Goal: Use online tool/utility: Use online tool/utility

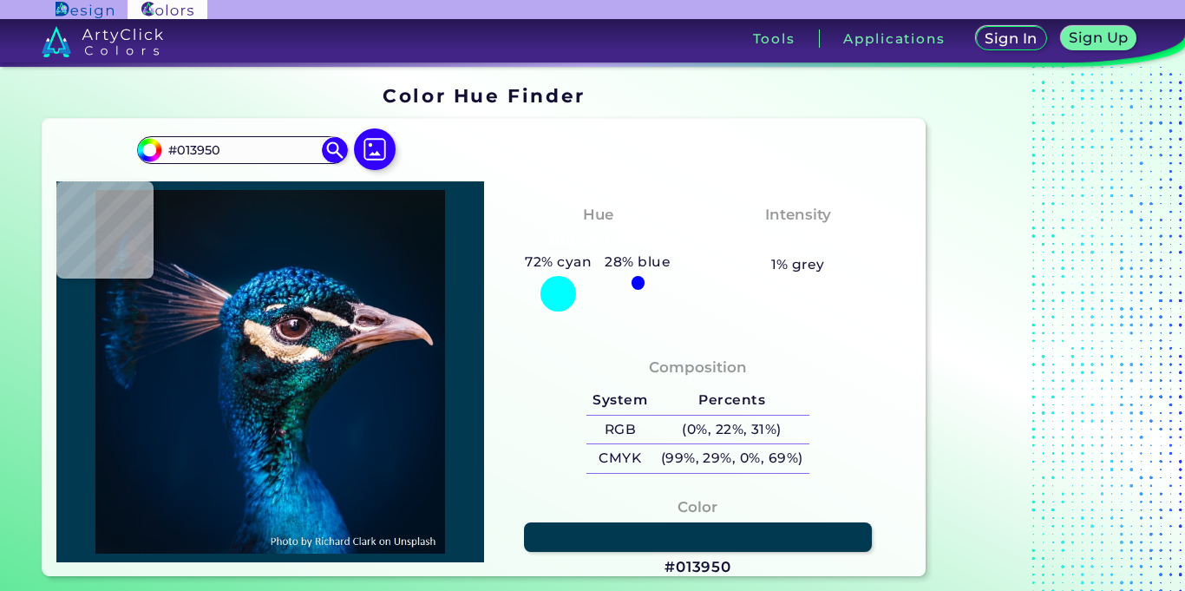
type input "#053963"
type input "#03131d"
type input "#03131D"
type input "#0b0c0f"
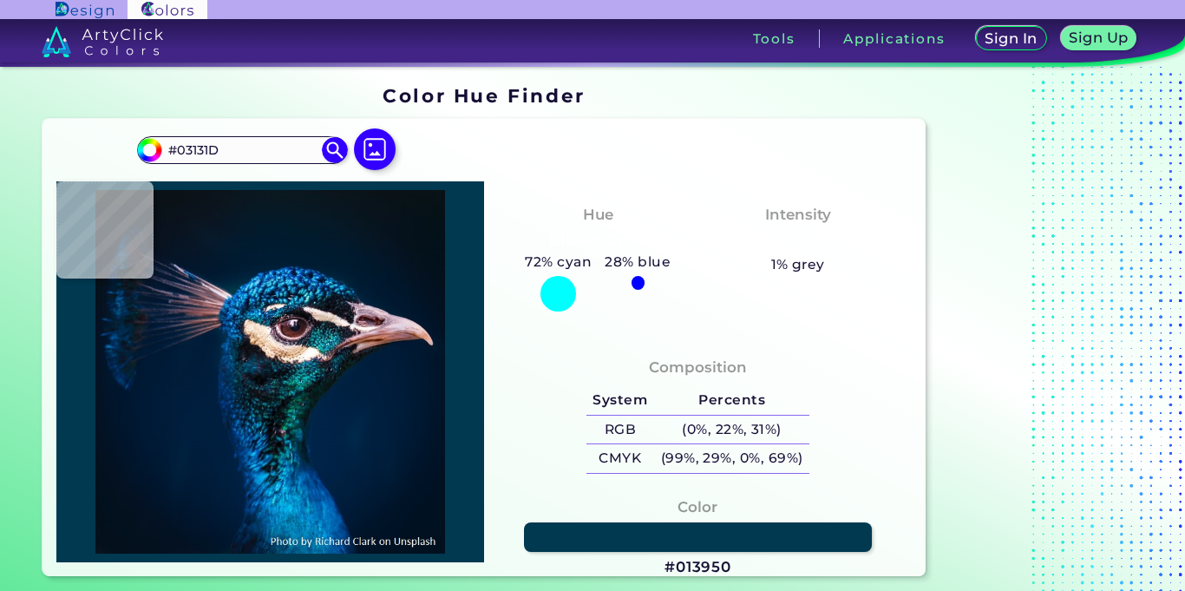
type input "#0B0C0F"
type input "#1c2f3d"
type input "#1C2F3D"
type input "#0e3b4d"
type input "#0E3B4D"
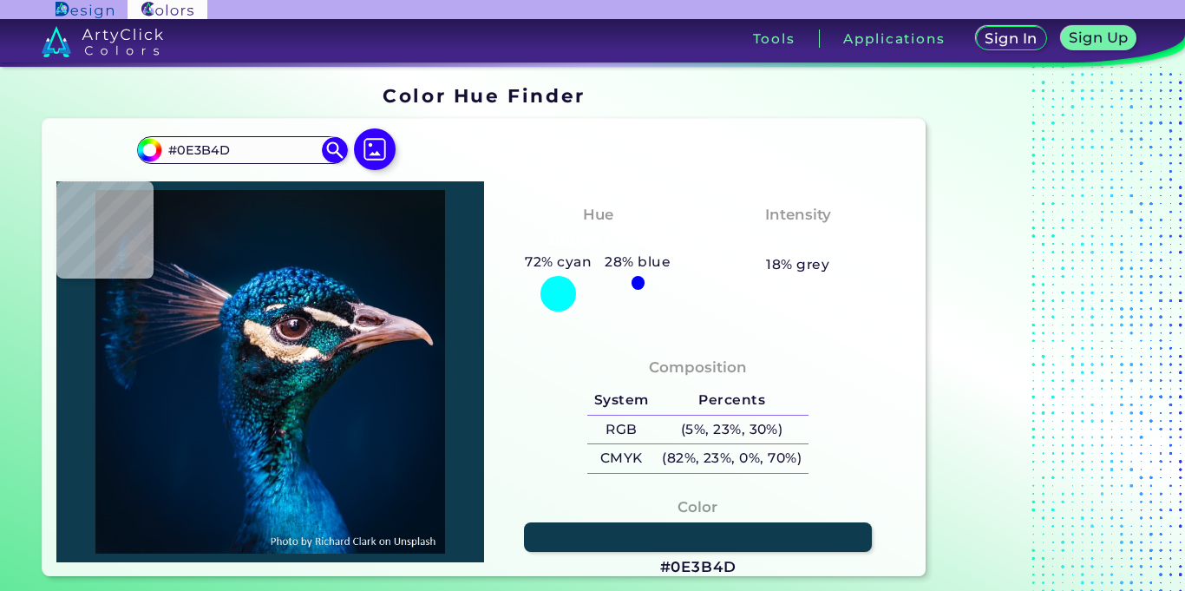
type input "#134049"
type input "#00090f"
type input "#00090F"
type input "#997468"
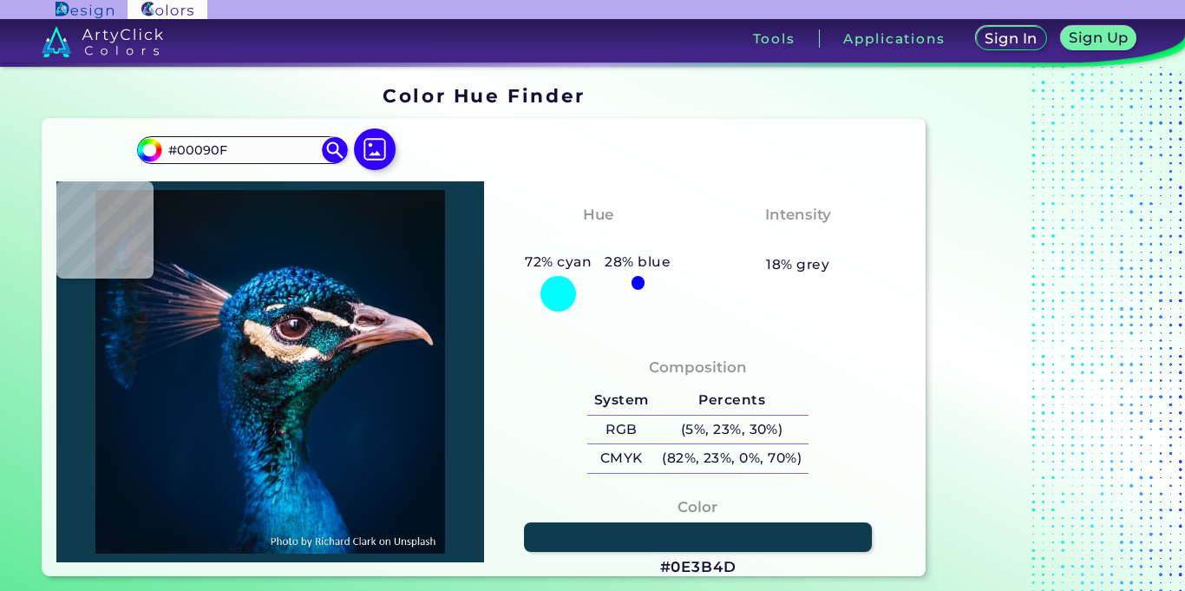
type input "#997468"
type input "#f0d7ce"
type input "#F0D7CE"
type input "#f4d4bb"
type input "#F4D4BB"
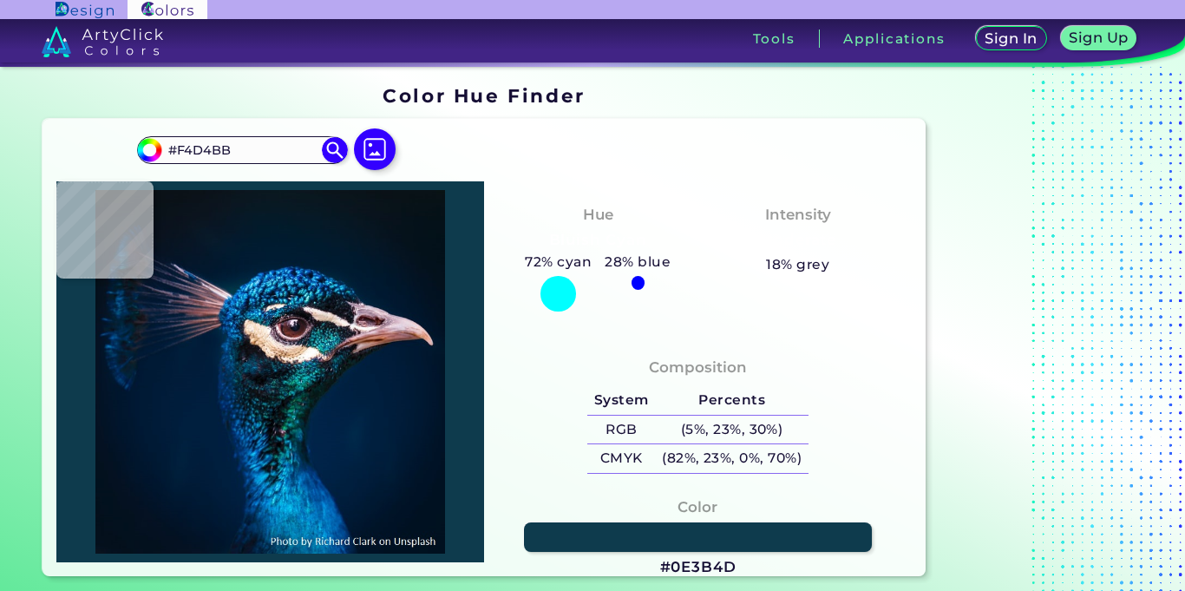
type input "#b1805c"
type input "#B1805C"
type input "#b48d79"
type input "#B48D79"
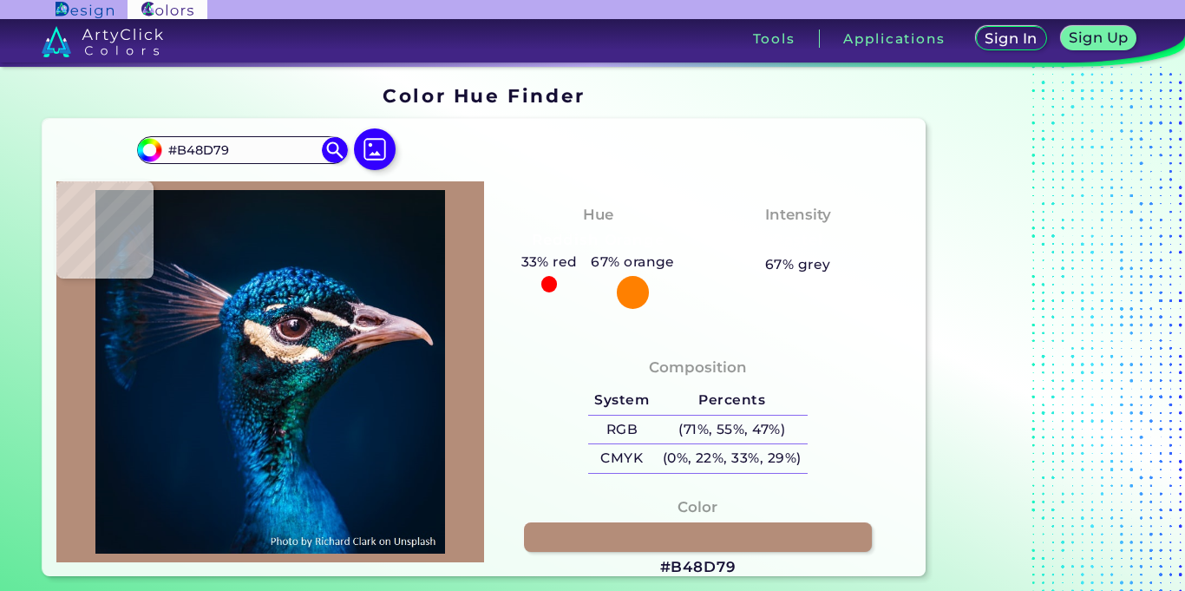
type input "#c6a894"
type input "#C6A894"
type input "#ede6e3"
type input "#EDE6E3"
type input "#aca4a5"
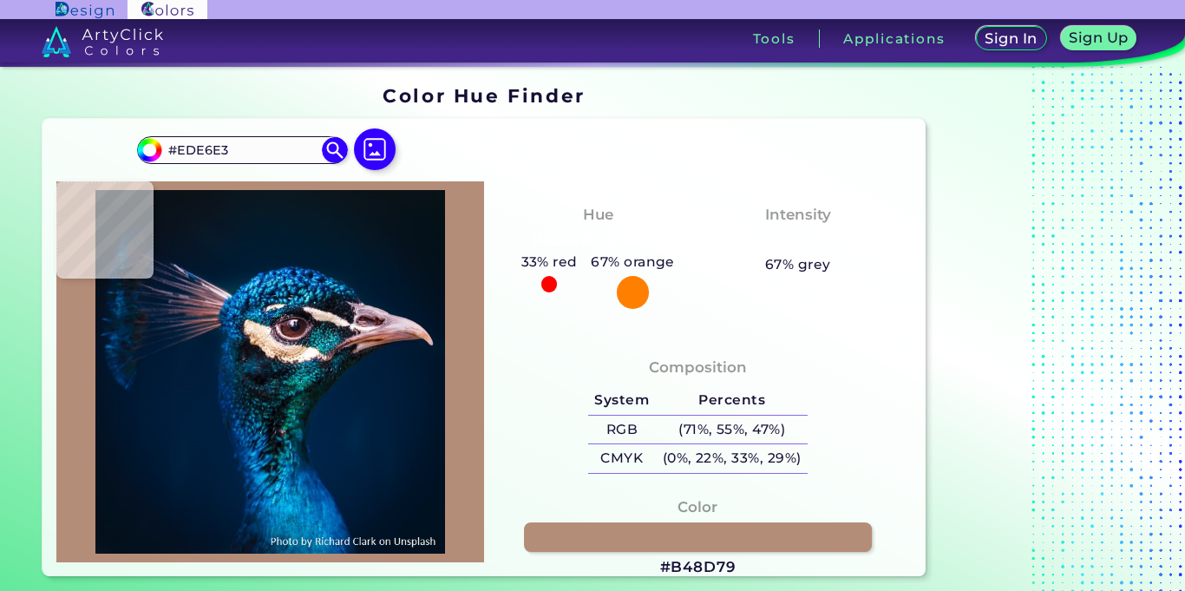
type input "#ACA4A5"
type input "#8b818b"
type input "#8B818B"
type input "#938a99"
type input "#938A99"
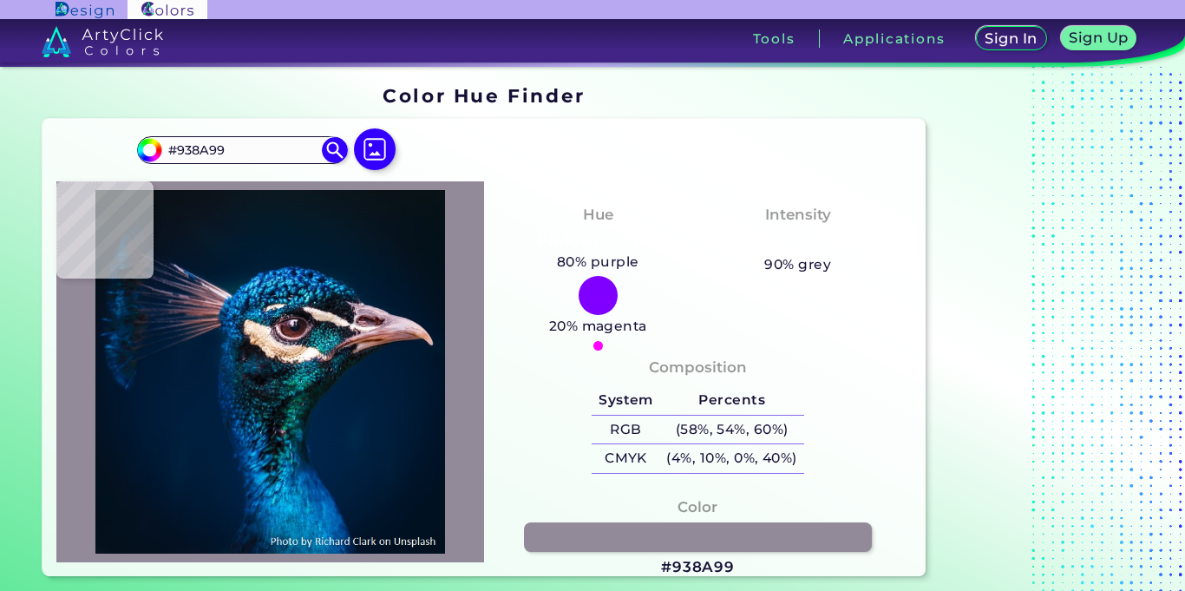
type input "#968d9e"
type input "#968D9E"
type input "#aca1b8"
type input "#ACA1B8"
type input "#857581"
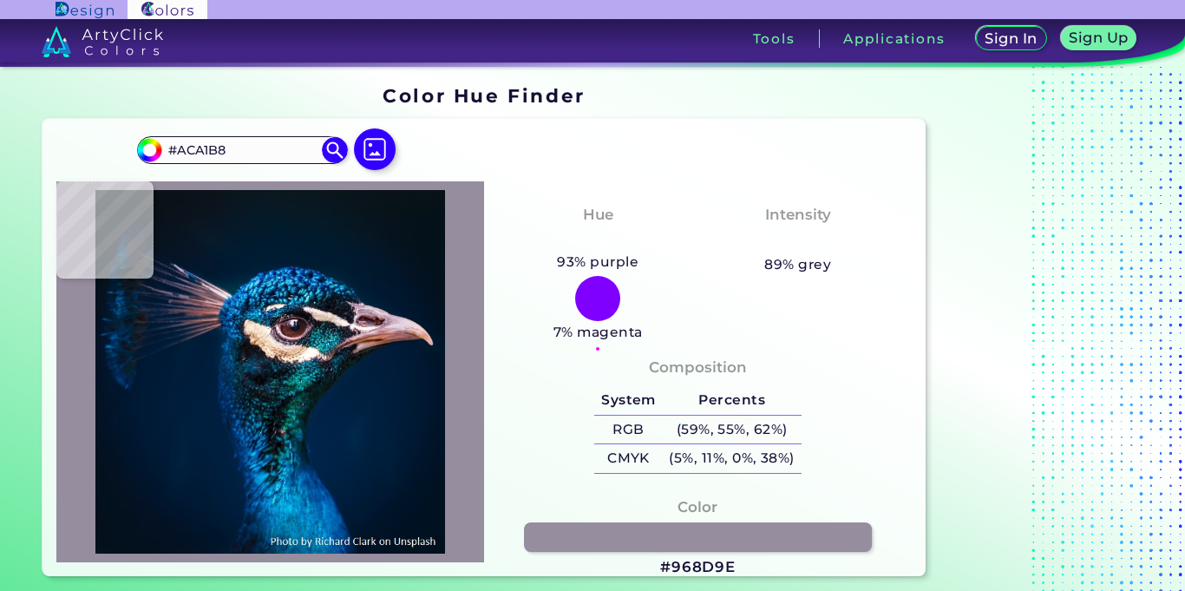
type input "#857581"
type input "#f1eae1"
type input "#F1EAE1"
type input "#c59f7f"
type input "#C59F7F"
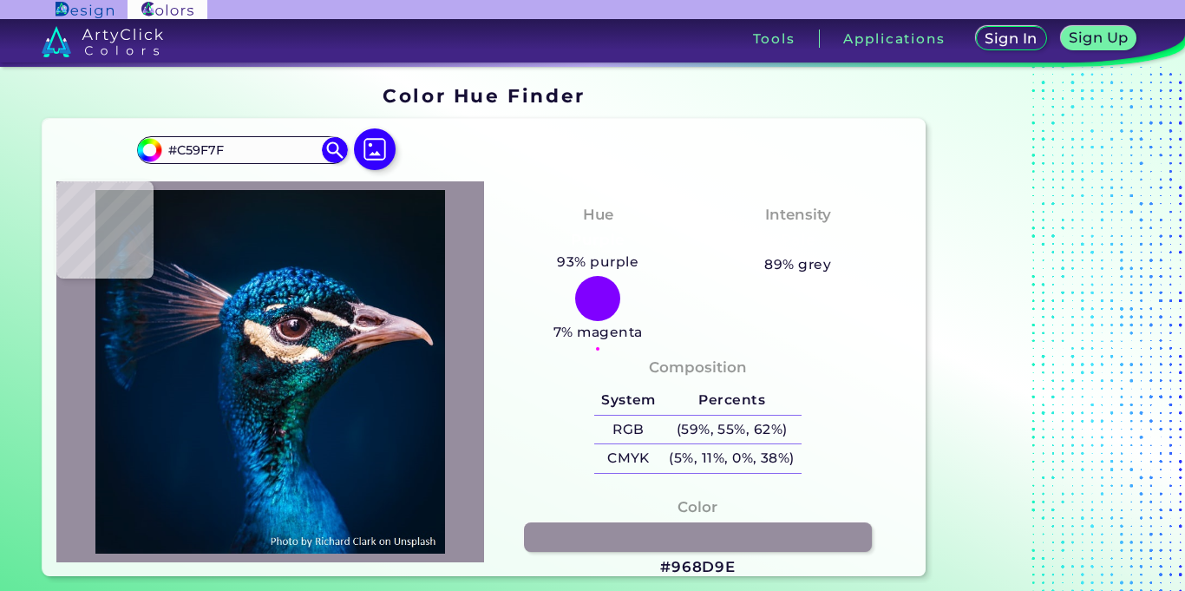
type input "#151217"
type input "#0e0e13"
type input "#0E0E13"
type input "#05293a"
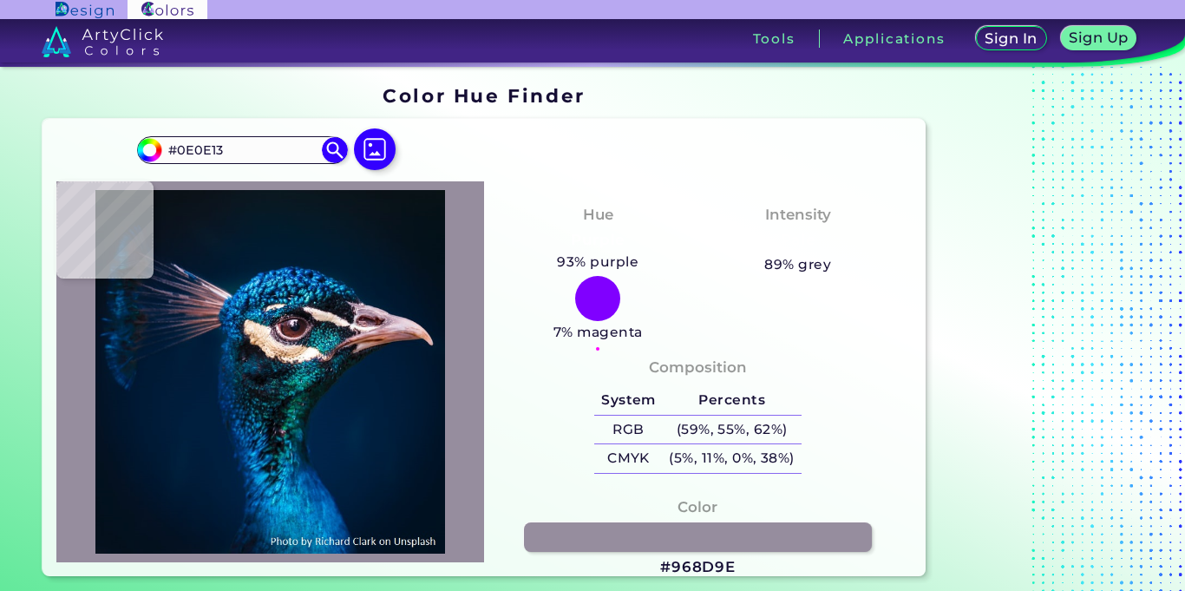
type input "#05293A"
type input "#003655"
type input "#003457"
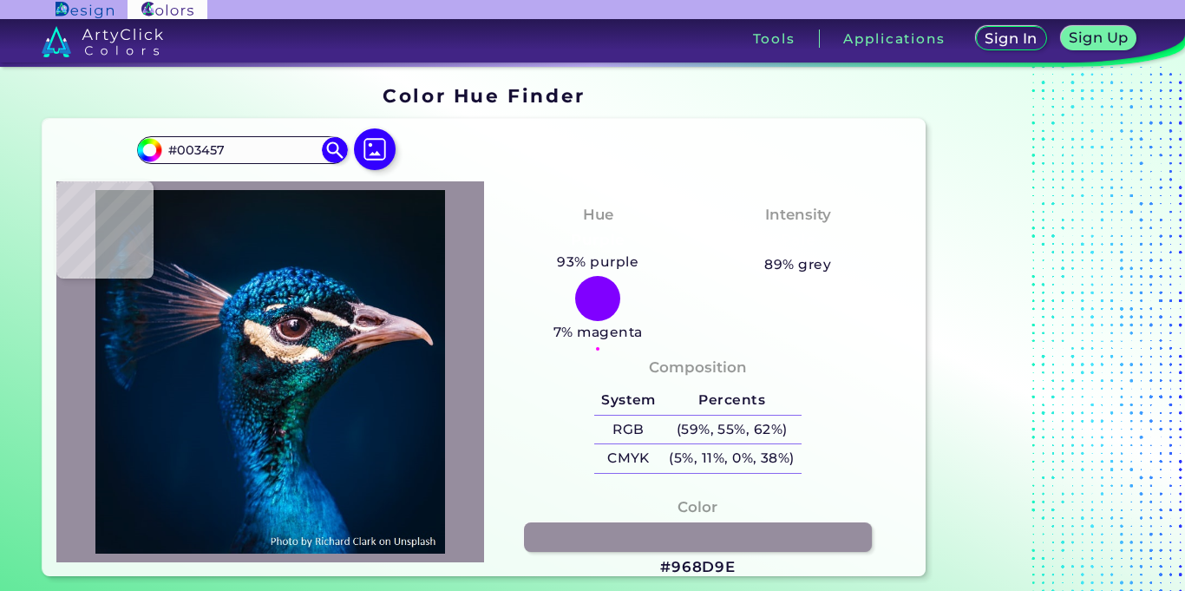
type input "#042b4f"
type input "#042B4F"
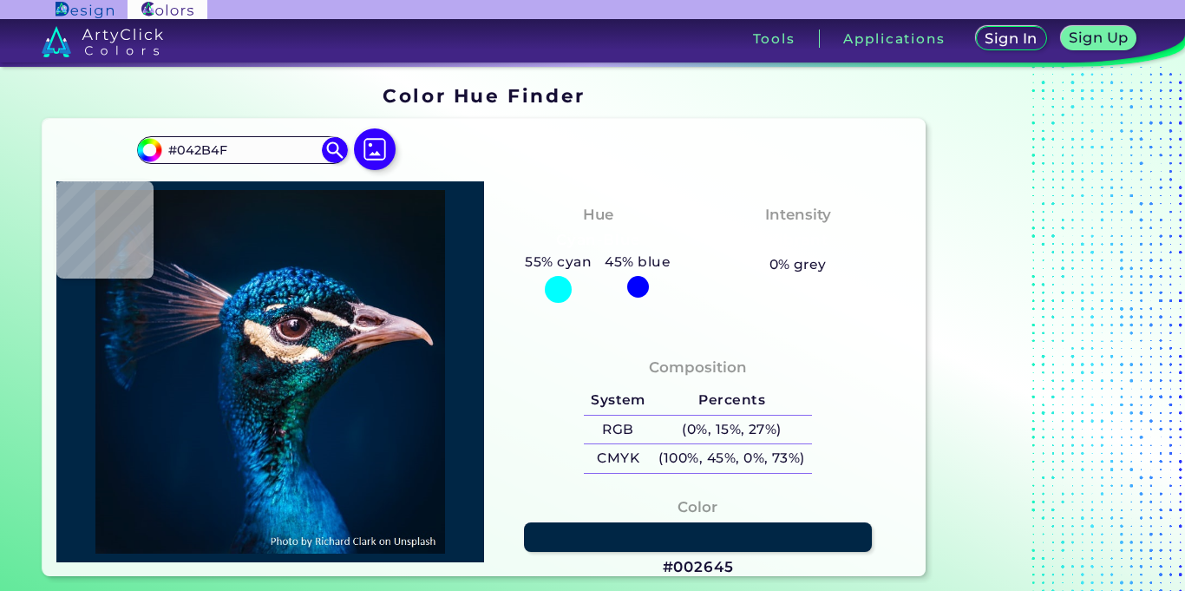
type input "#002645"
type input "#012a58"
type input "#012A58"
type input "#033c73"
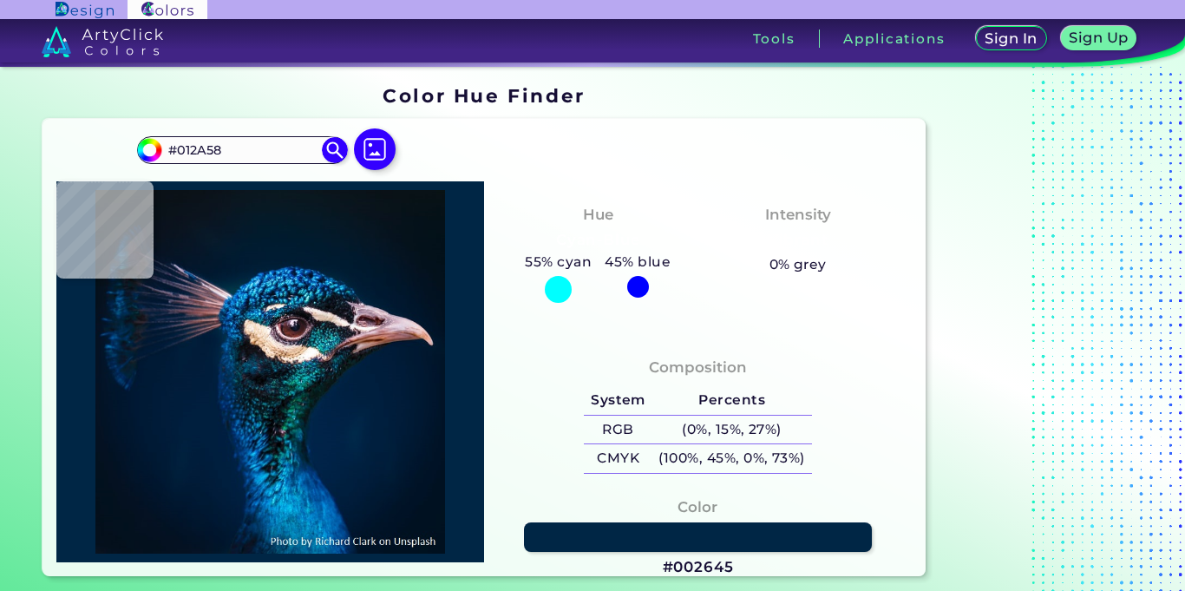
type input "#033C73"
type input "#002650"
type input "#01284c"
type input "#01284C"
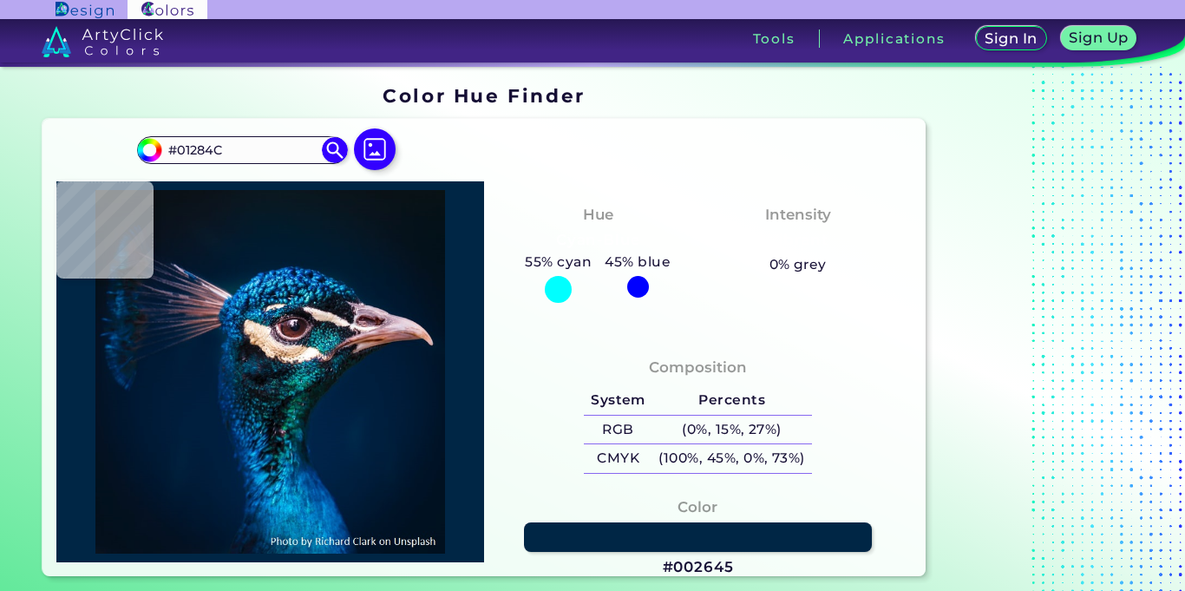
type input "#033164"
type input "#024285"
type input "#013a79"
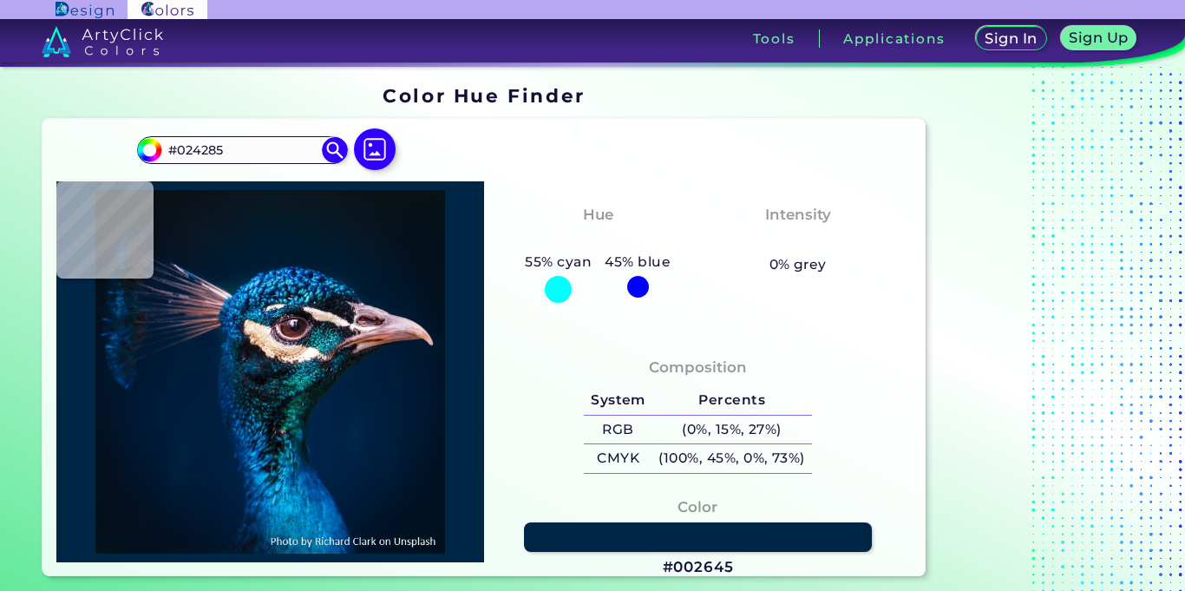
type input "#013A79"
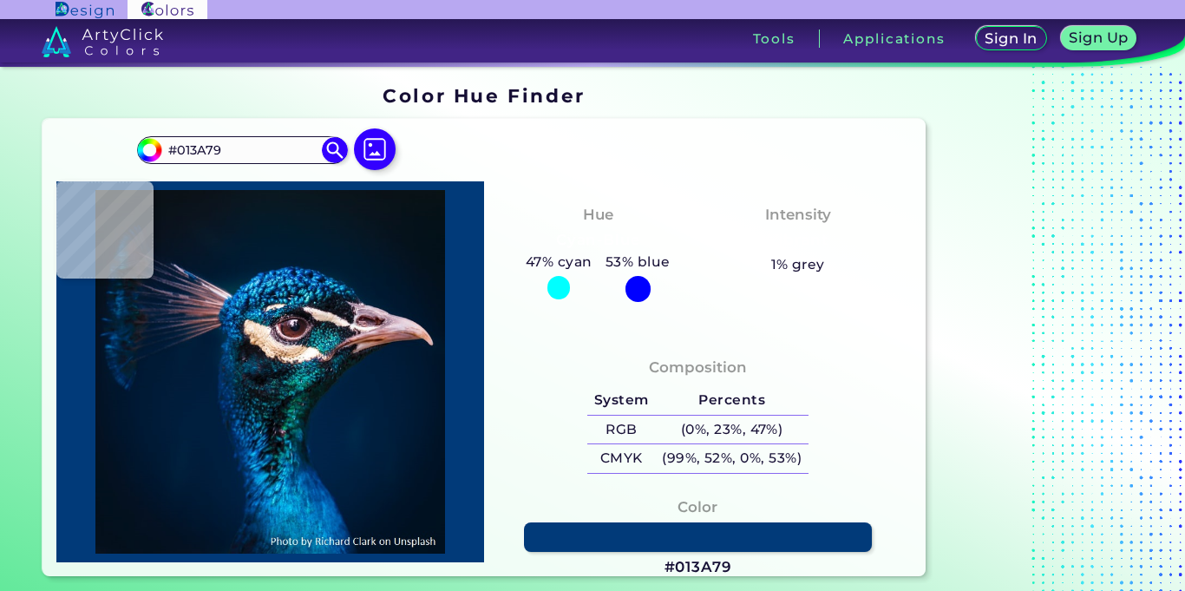
type input "#002d66"
type input "#002D66"
type input "#002e69"
type input "#002E69"
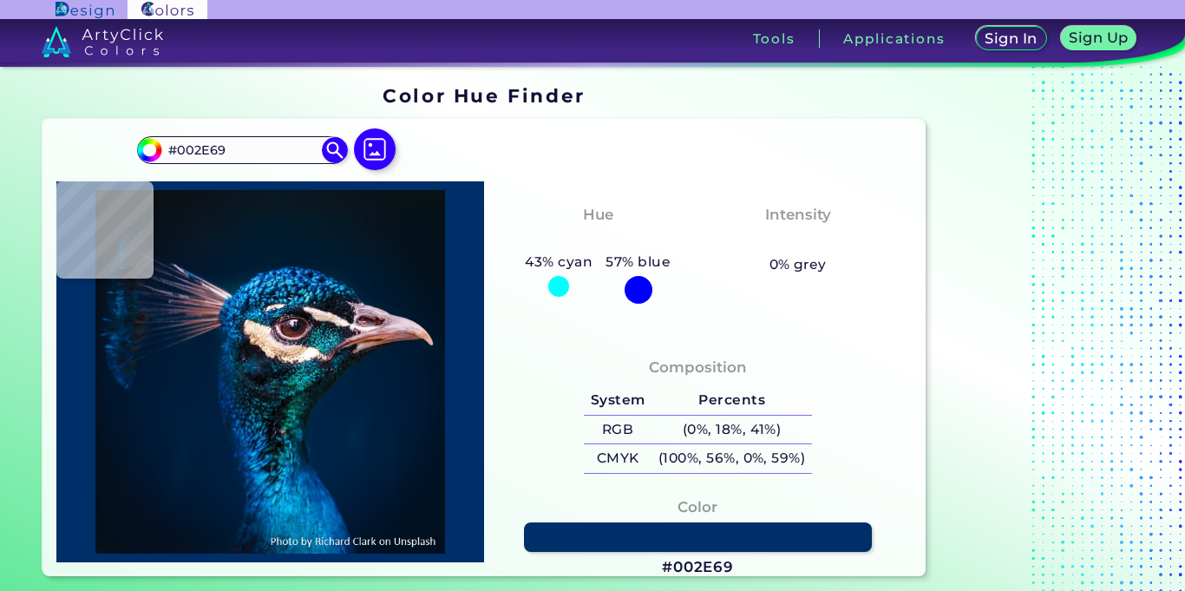
type input "#002c6a"
type input "#002C6A"
type input "#00306e"
type input "#00306E"
type input "#074081"
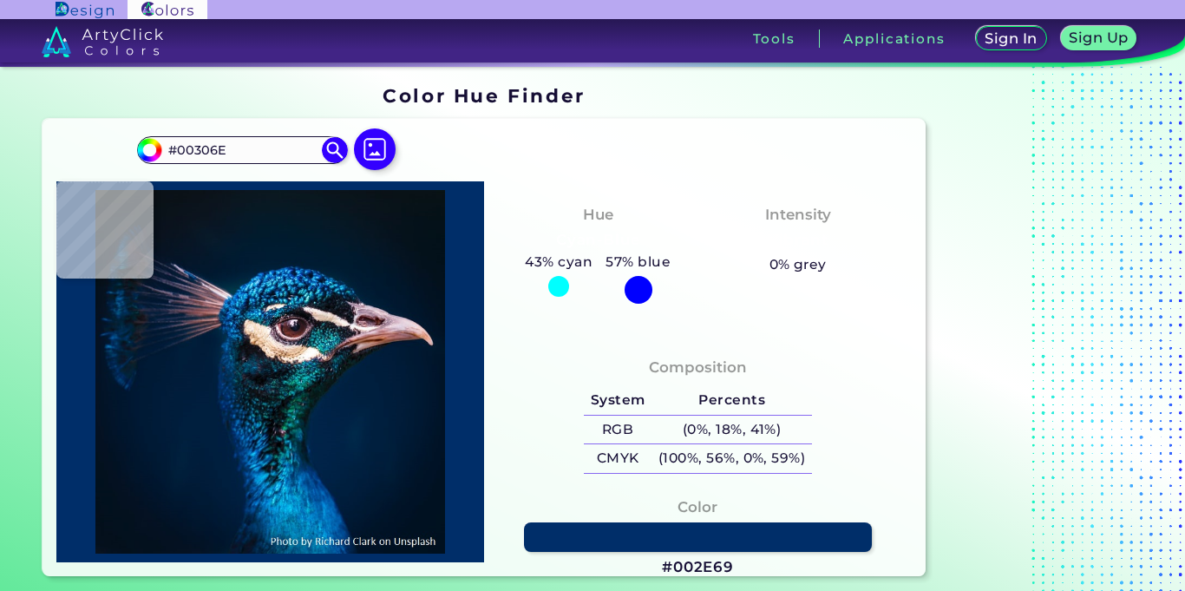
type input "#074081"
type input "#043873"
type input "#00275f"
type input "#00275F"
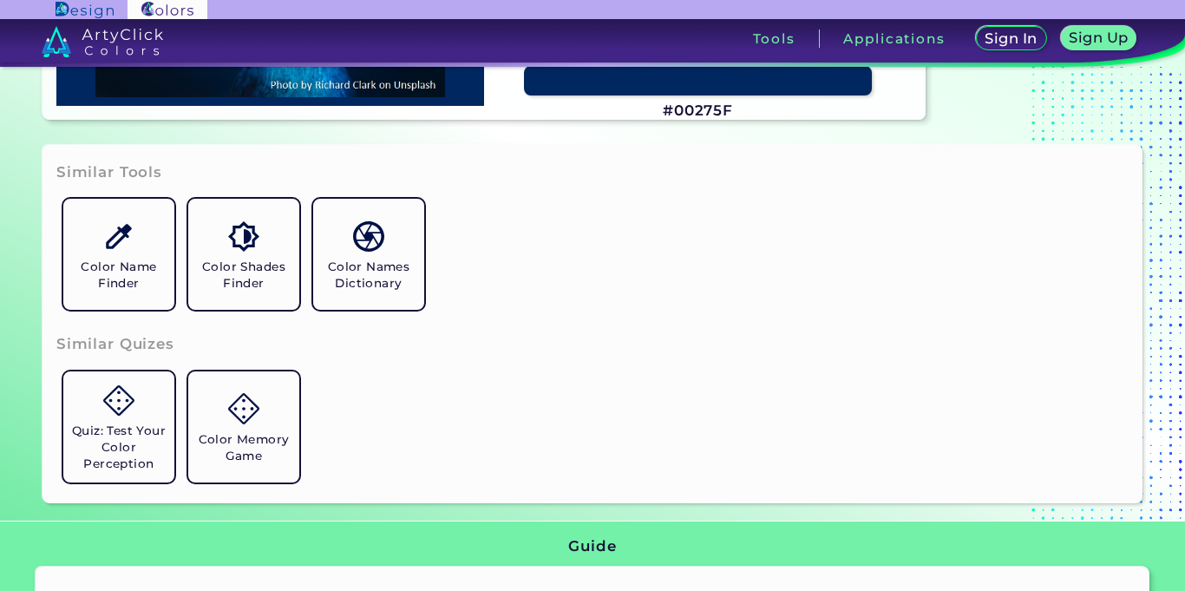
scroll to position [464, 0]
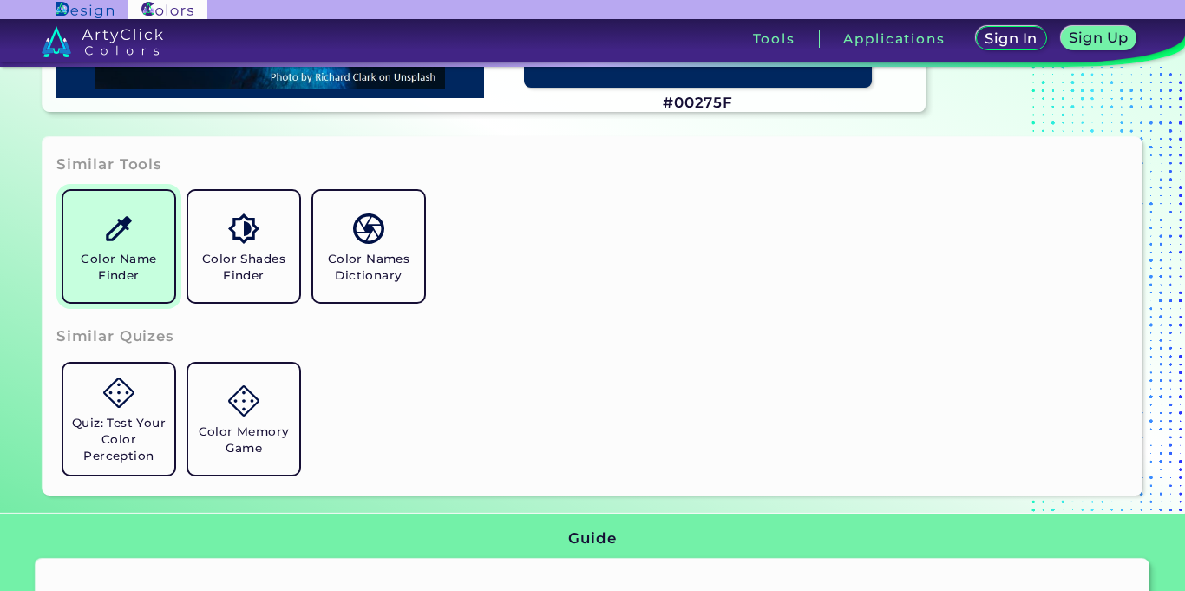
click at [141, 266] on h5 "Color Name Finder" at bounding box center [118, 267] width 97 height 33
